Goal: Task Accomplishment & Management: Manage account settings

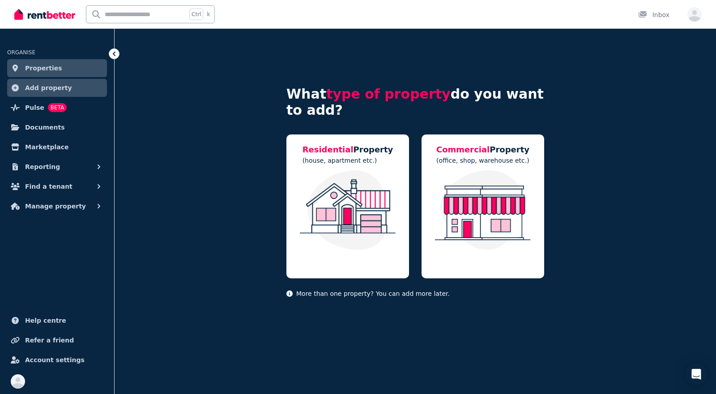
click at [699, 21] on div "Open user menu" at bounding box center [695, 14] width 14 height 14
click at [697, 17] on icon "button" at bounding box center [695, 15] width 14 height 11
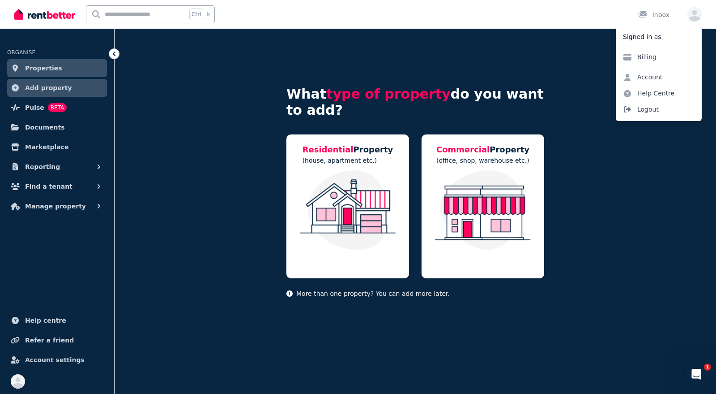
click at [643, 106] on span "Logout" at bounding box center [659, 109] width 86 height 16
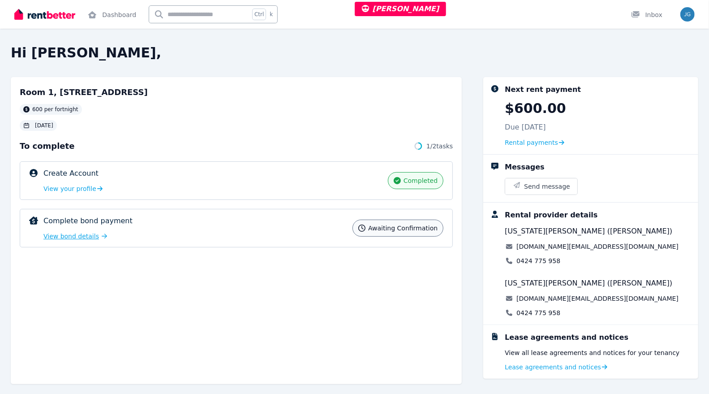
click at [68, 238] on span "View bond details" at bounding box center [71, 235] width 56 height 9
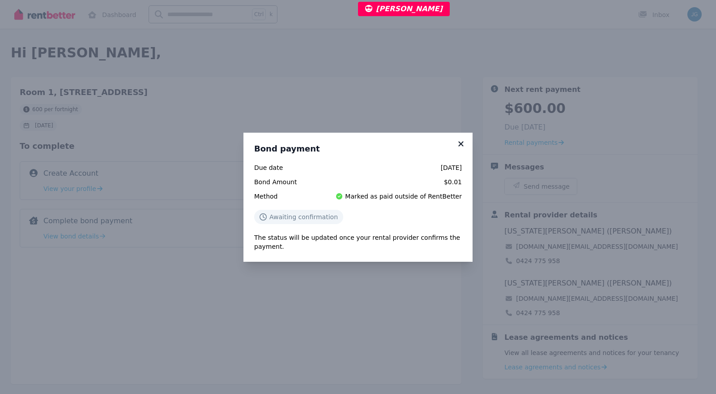
click at [461, 144] on icon at bounding box center [461, 143] width 5 height 5
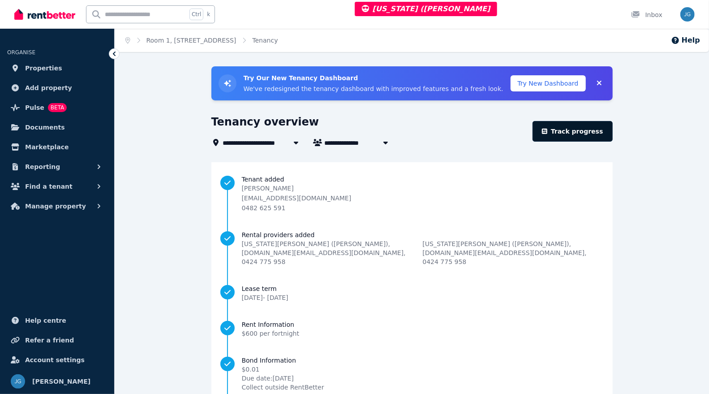
click at [564, 130] on link "Track progress" at bounding box center [572, 131] width 80 height 21
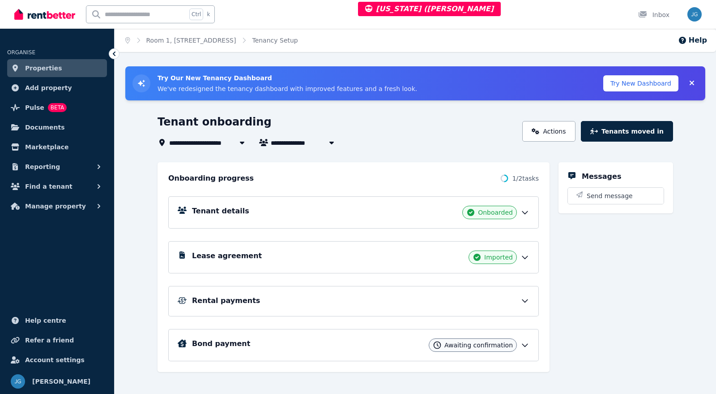
click at [497, 343] on span "Awaiting confirmation" at bounding box center [479, 344] width 69 height 9
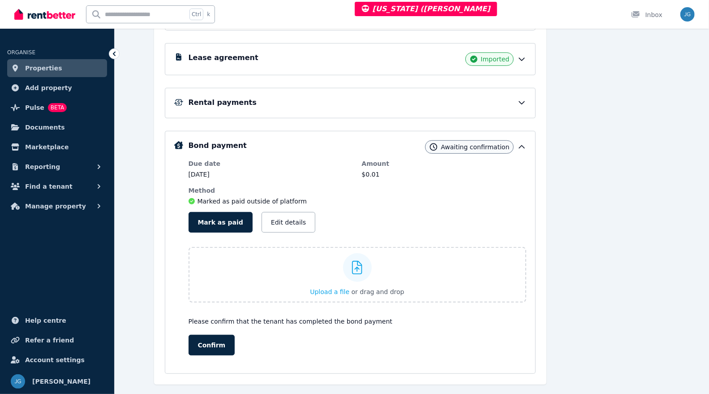
scroll to position [198, 0]
click at [283, 218] on button "Edit details" at bounding box center [288, 221] width 54 height 21
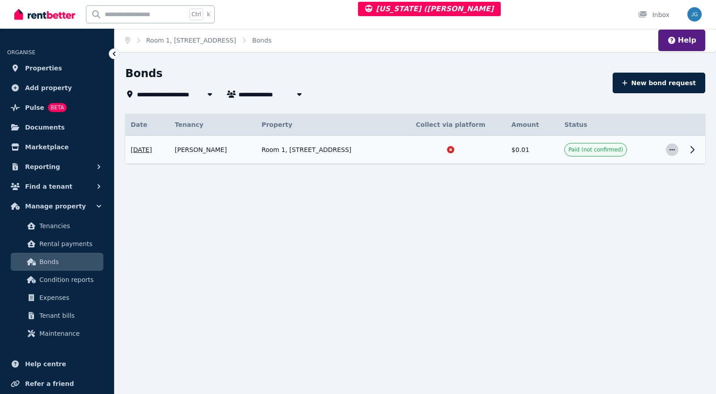
click at [671, 150] on icon "button" at bounding box center [672, 149] width 7 height 6
click at [694, 146] on icon at bounding box center [692, 149] width 11 height 11
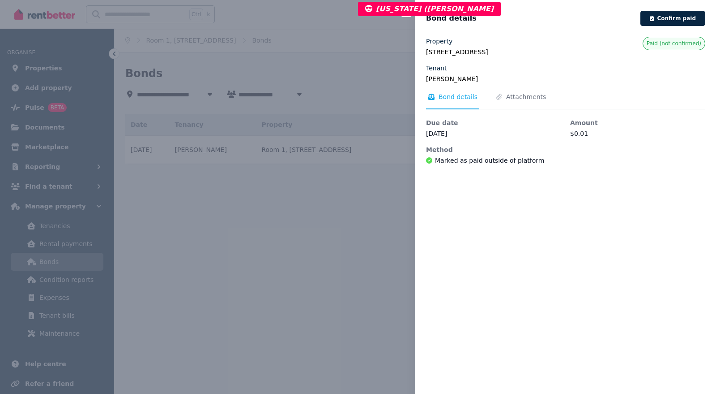
click at [332, 163] on div "Close panel Bond details Confirm paid Property Room 1, 447 Lakeside Dr, Joondal…" at bounding box center [358, 197] width 716 height 394
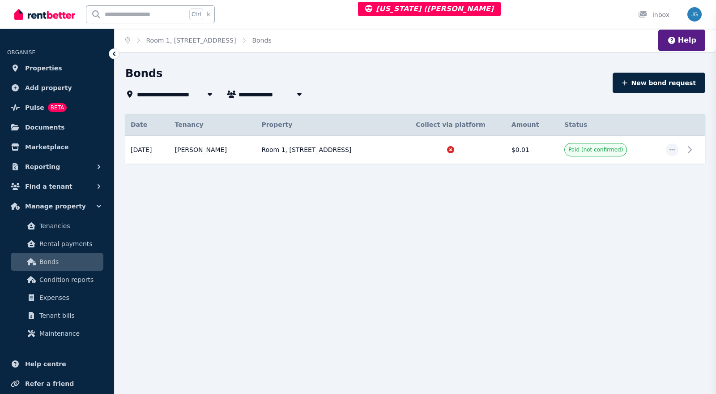
click at [332, 163] on div "Close panel Bond details" at bounding box center [358, 197] width 716 height 394
click at [636, 150] on td "Paid (not confirmed)" at bounding box center [610, 150] width 102 height 28
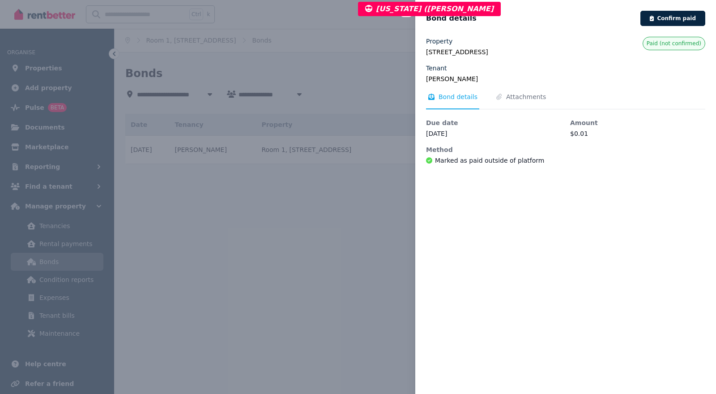
click at [654, 40] on span "Paid (not confirmed)" at bounding box center [674, 43] width 55 height 7
click at [299, 243] on div "Close panel Bond details Confirm paid Property Room 1, 447 Lakeside Dr, Joondal…" at bounding box center [358, 197] width 716 height 394
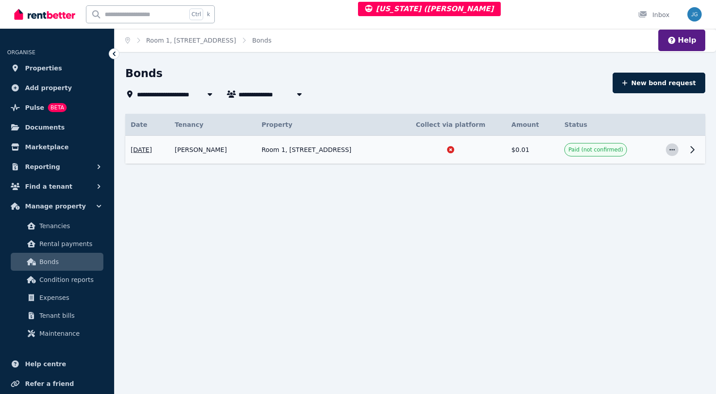
click at [672, 144] on span "button" at bounding box center [672, 149] width 13 height 13
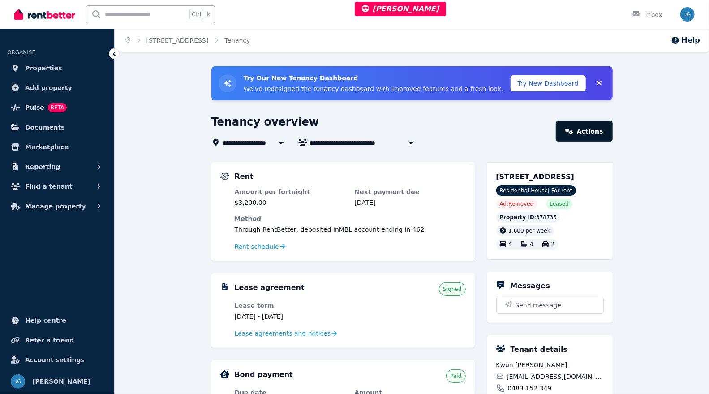
click at [592, 133] on link "Actions" at bounding box center [584, 131] width 56 height 21
click at [254, 244] on span "Rent schedule" at bounding box center [257, 246] width 44 height 9
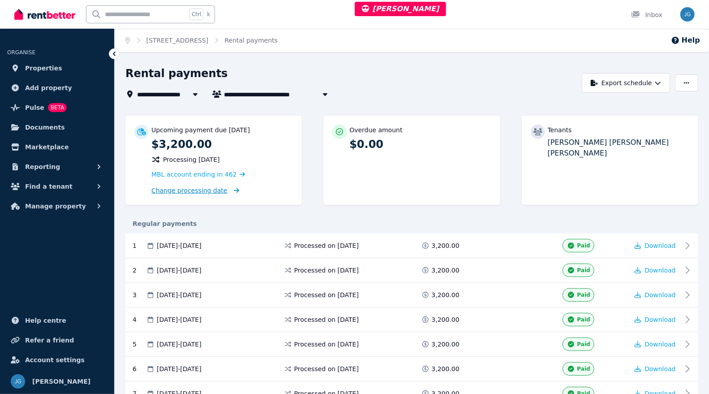
click at [186, 191] on span "Change processing date" at bounding box center [189, 190] width 76 height 9
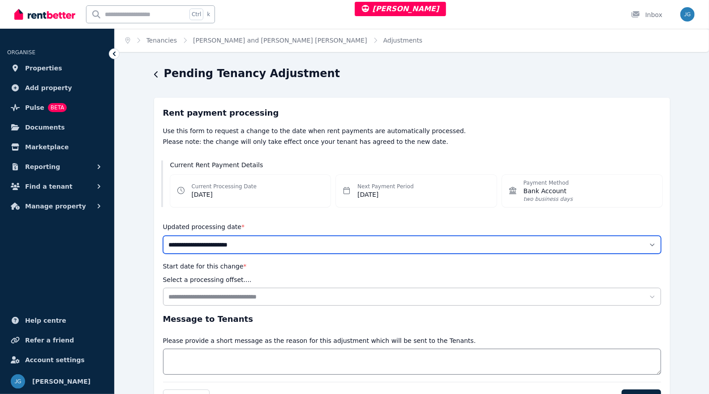
click at [369, 240] on select "**********" at bounding box center [412, 245] width 498 height 18
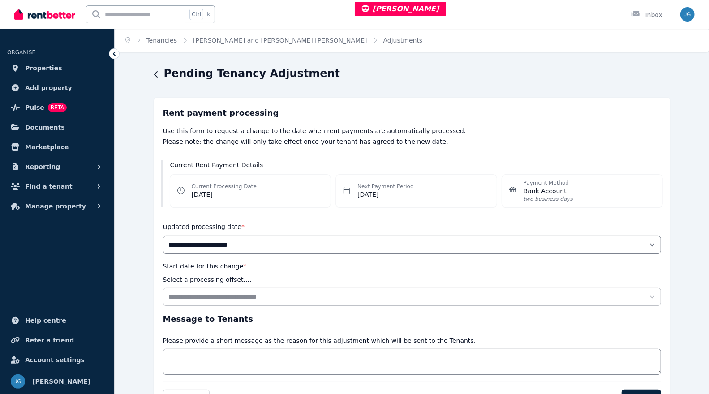
click at [681, 168] on div "**********" at bounding box center [412, 260] width 594 height 388
